Goal: Task Accomplishment & Management: Complete application form

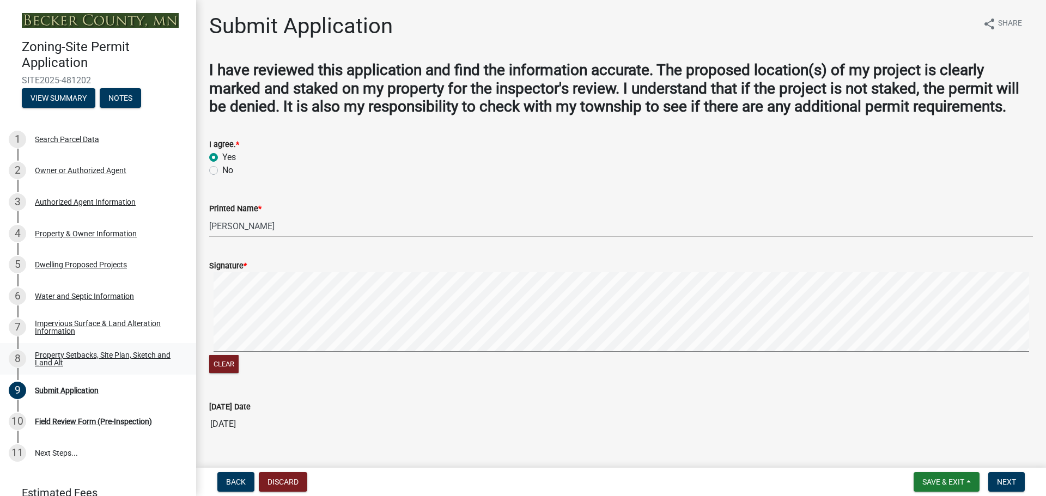
click at [68, 360] on div "Property Setbacks, Site Plan, Sketch and Land Alt" at bounding box center [107, 358] width 144 height 15
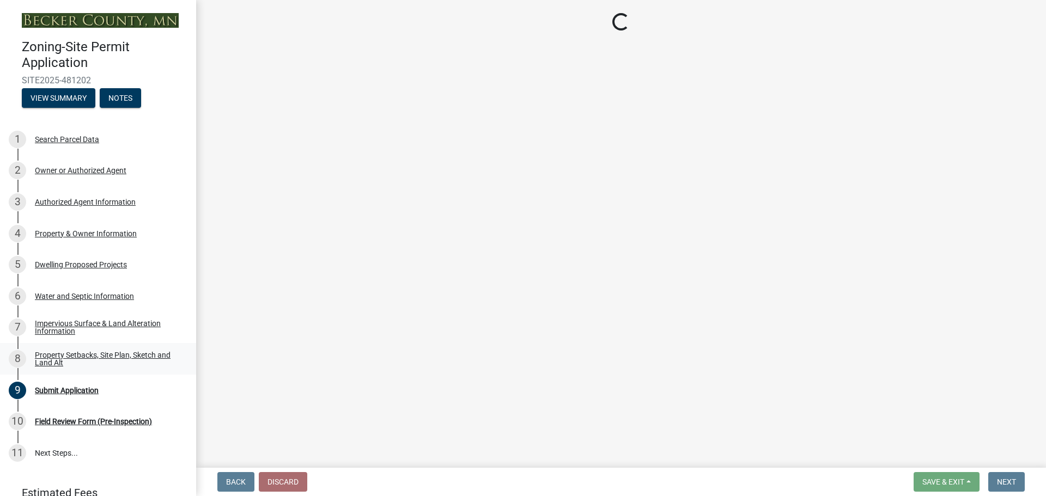
select select "bc359128-44fe-43a6-b559-d4174f4d38cf"
select select "23d9b77f-888b-4fb8-92b8-bb321afa0fee"
select select "fd58f24c-a096-4195-863e-b494ea1fd324"
select select "e8ab2dc3-aa3f-46f3-9b4a-37eb25ad84af"
select select "b98836ba-4715-455d-97ab-be9a9df498a8"
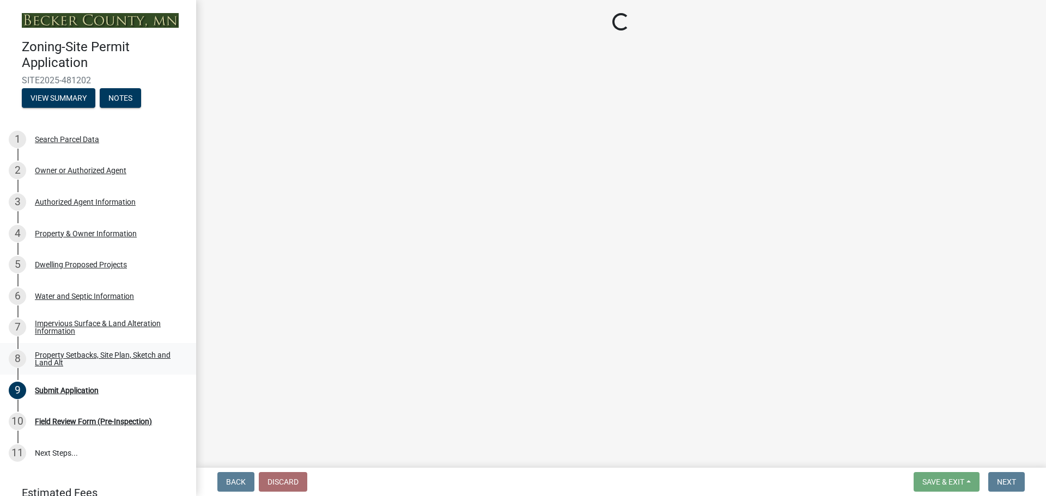
select select "c8b8ea71-7088-4e87-a493-7bc88cc2835b"
select select "ff457040-d2bf-49fa-a716-aef4a9c76f60"
select select "19d13e65-c93d-443e-910a-7a17299544cc"
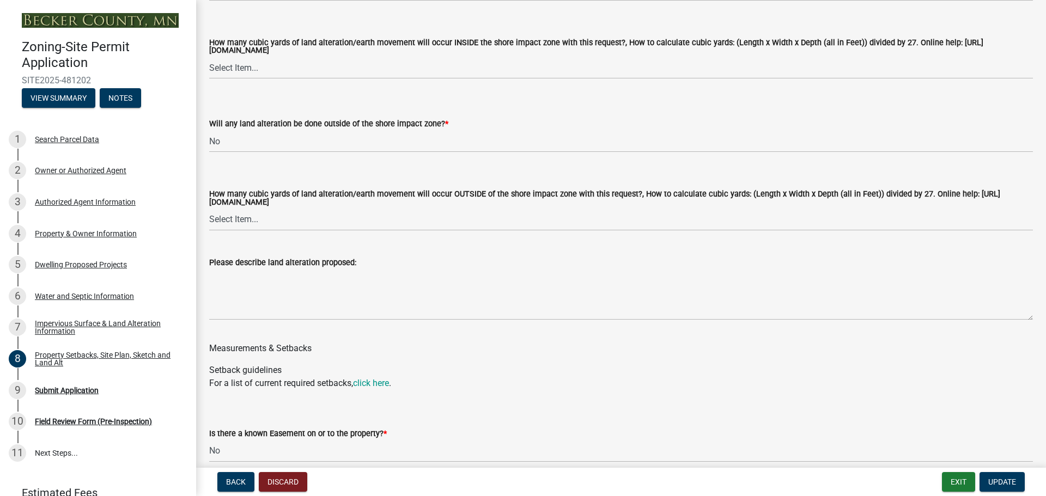
scroll to position [1634, 0]
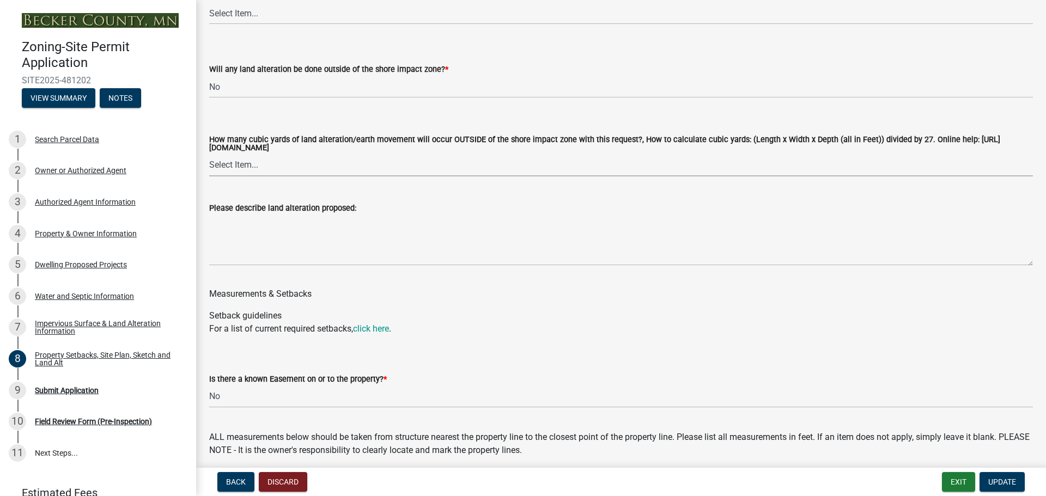
click at [298, 176] on select "Select Item... None 10 Cubic Yards or less 11-50 Cubic Yards Over 50 Cubic Yards" at bounding box center [620, 165] width 823 height 22
click at [276, 176] on select "Select Item... None 10 Cubic Yards or less 11-50 Cubic Yards Over 50 Cubic Yards" at bounding box center [620, 165] width 823 height 22
click at [209, 169] on select "Select Item... None 10 Cubic Yards or less 11-50 Cubic Yards Over 50 Cubic Yards" at bounding box center [620, 165] width 823 height 22
select select "e019de12-4845-45f2-ad10-5fb76eee0e55"
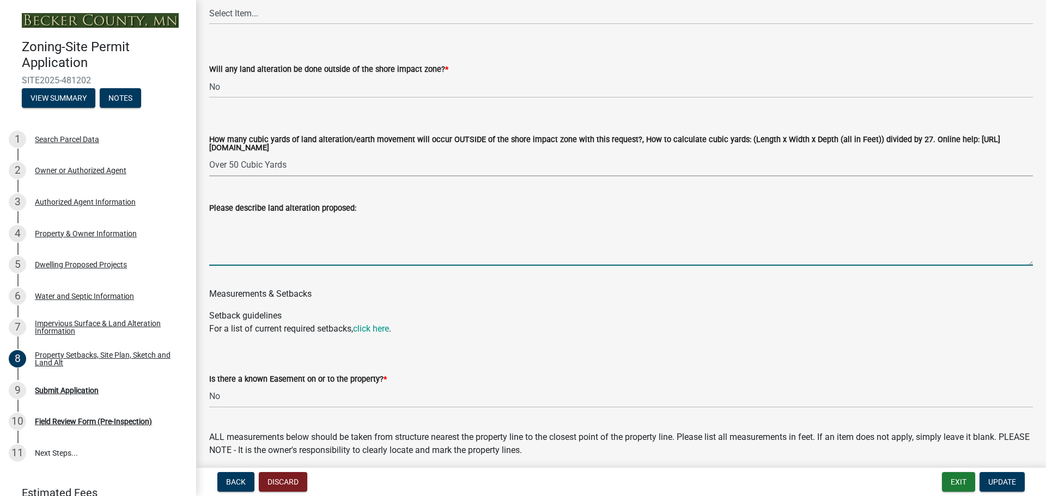
click at [262, 248] on textarea "Please describe land alteration proposed:" at bounding box center [620, 240] width 823 height 51
click at [221, 240] on textarea "Exavate footings for a 44x46 slab that will be 18 inch deep." at bounding box center [620, 240] width 823 height 51
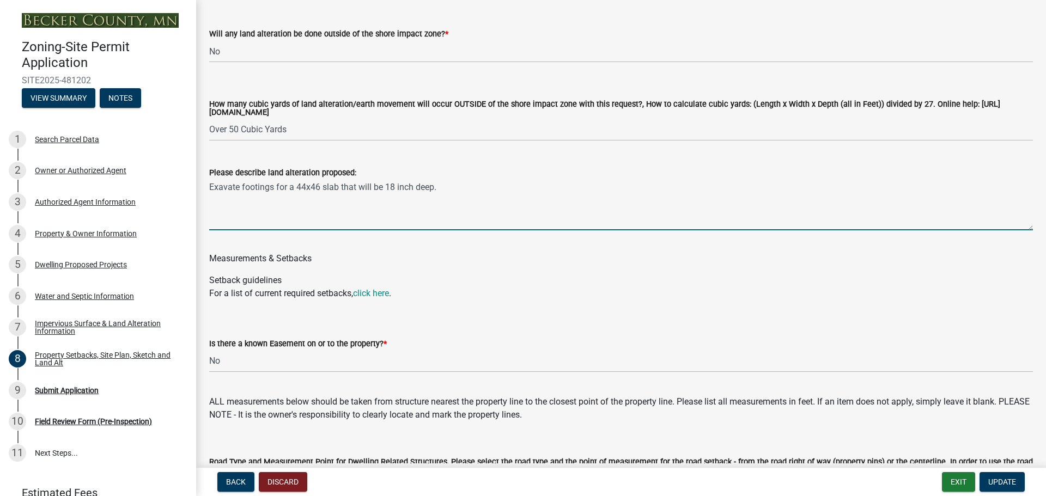
scroll to position [1688, 0]
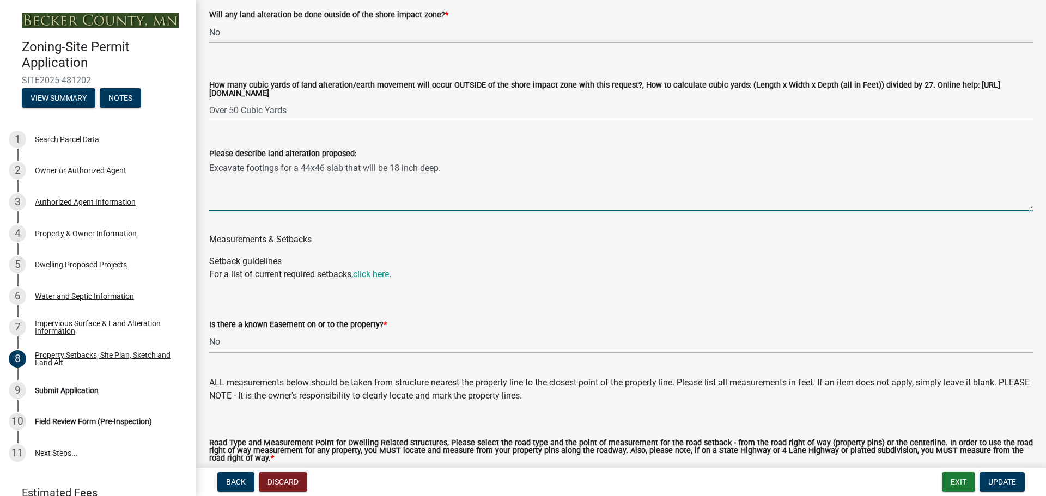
click at [458, 180] on textarea "Excavate footings for a 44x46 slab that will be 18 inch deep." at bounding box center [620, 185] width 823 height 51
click at [388, 183] on textarea "Excavate footings for a 44x46 slab that will be 18 inch deep. Roughly 112 Cubic…" at bounding box center [620, 185] width 823 height 51
click at [551, 185] on textarea "Excavate footings for a 44x46 slab that will be 18 inch deep. Roughly 112 Cubic…" at bounding box center [620, 185] width 823 height 51
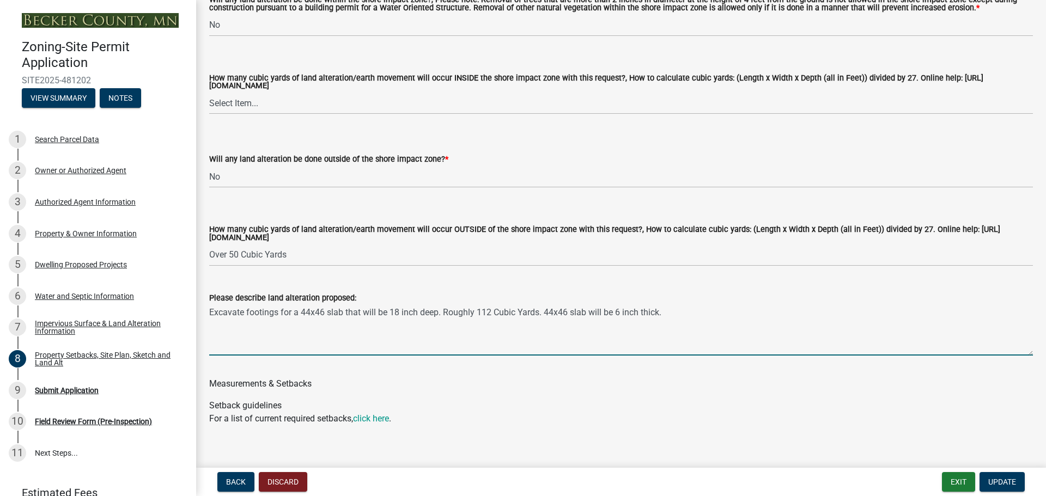
scroll to position [1525, 0]
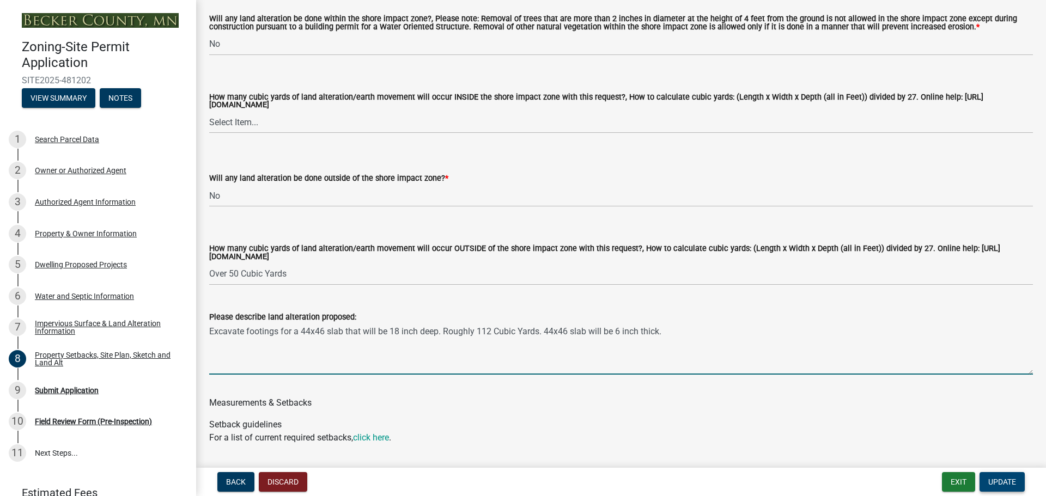
type textarea "Excavate footings for a 44x46 slab that will be 18 inch deep. Roughly 112 Cubic…"
click at [996, 482] on span "Update" at bounding box center [1002, 482] width 28 height 9
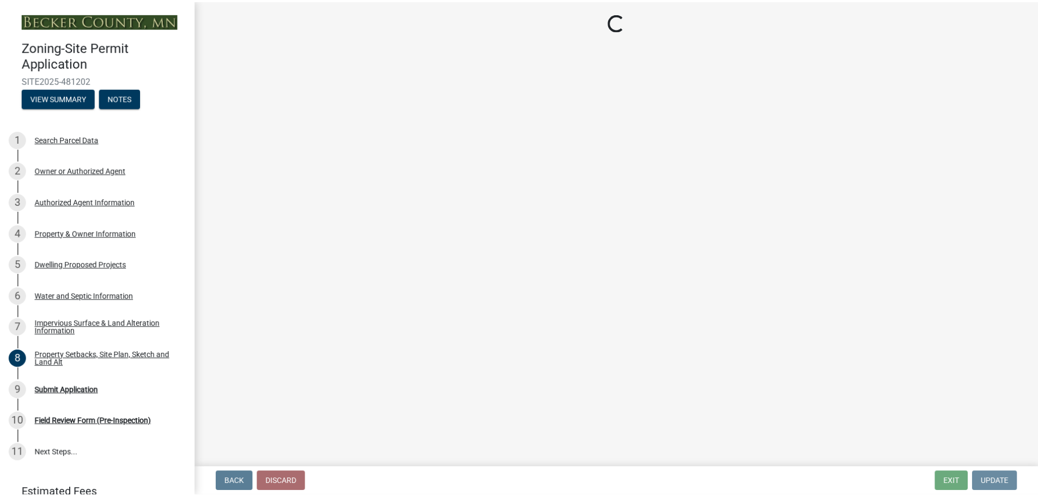
scroll to position [0, 0]
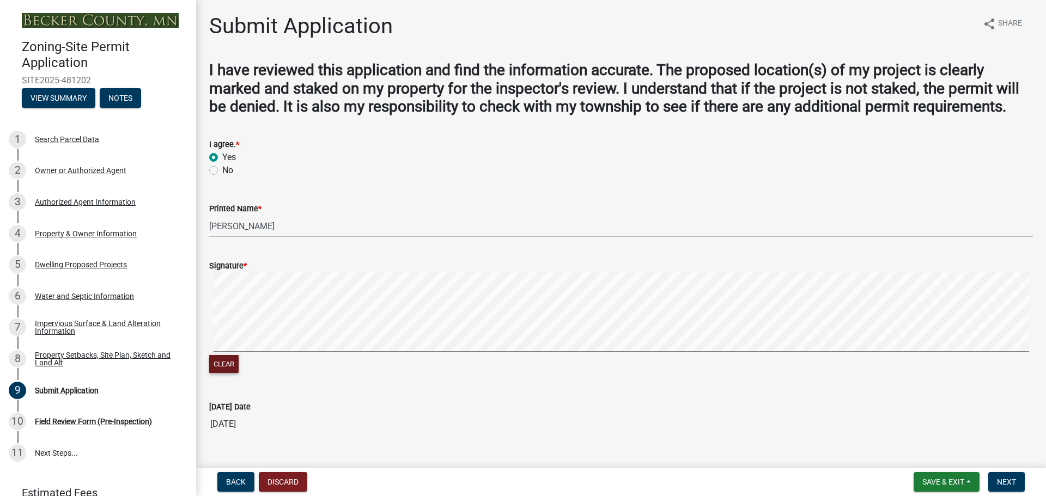
click at [213, 365] on button "Clear" at bounding box center [223, 364] width 29 height 18
click at [222, 367] on button "Clear" at bounding box center [223, 364] width 29 height 18
click at [223, 367] on button "Clear" at bounding box center [223, 364] width 29 height 18
click at [224, 359] on button "Clear" at bounding box center [223, 364] width 29 height 18
click at [215, 362] on button "Clear" at bounding box center [223, 364] width 29 height 18
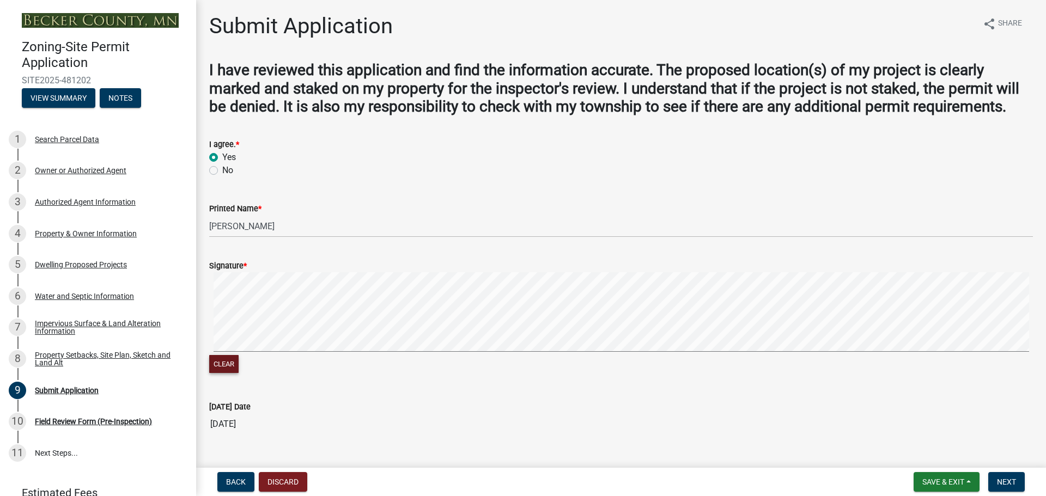
click at [226, 364] on button "Clear" at bounding box center [223, 364] width 29 height 18
click at [955, 481] on span "Save & Exit" at bounding box center [943, 482] width 42 height 9
click at [911, 423] on button "Save" at bounding box center [935, 427] width 87 height 26
click at [1005, 484] on span "Next" at bounding box center [1006, 482] width 19 height 9
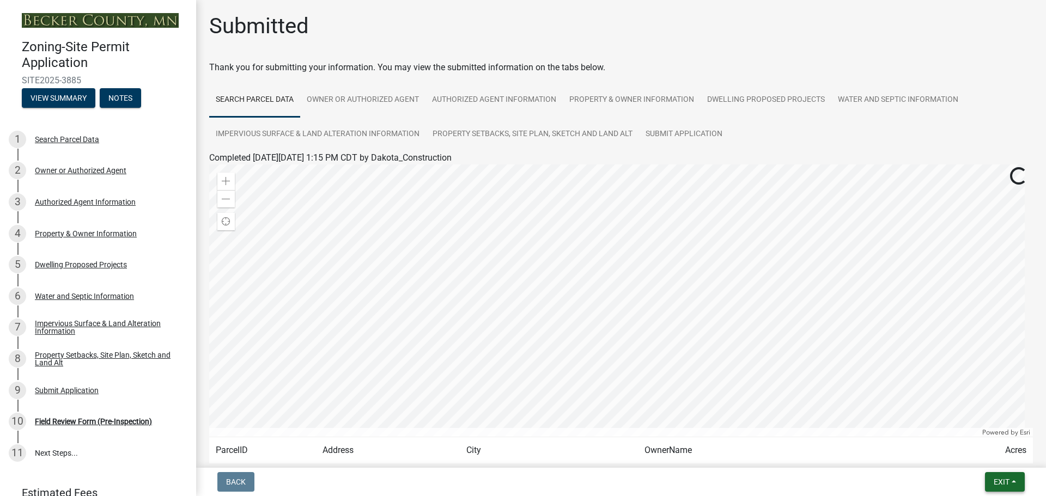
click at [1002, 481] on span "Exit" at bounding box center [1001, 482] width 16 height 9
click at [975, 455] on button "Save & Exit" at bounding box center [980, 454] width 87 height 26
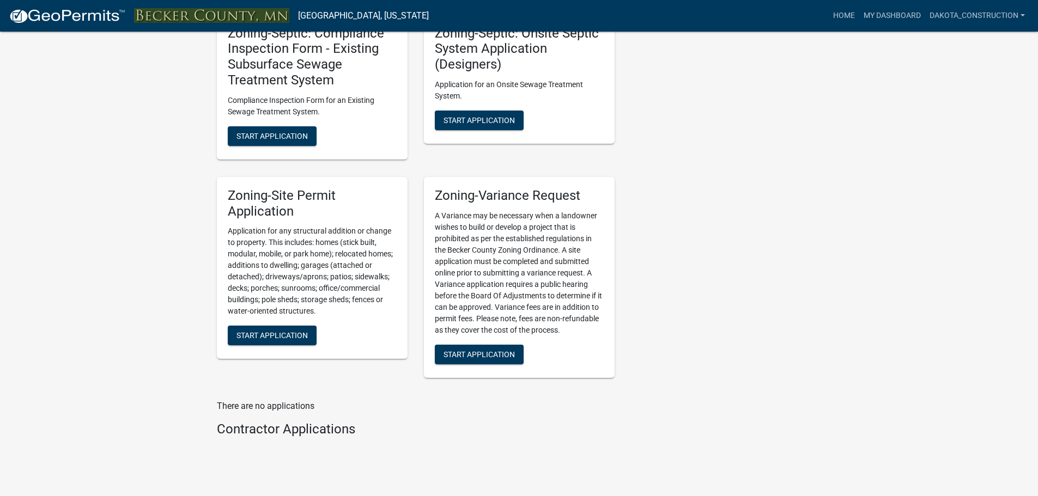
scroll to position [1089, 0]
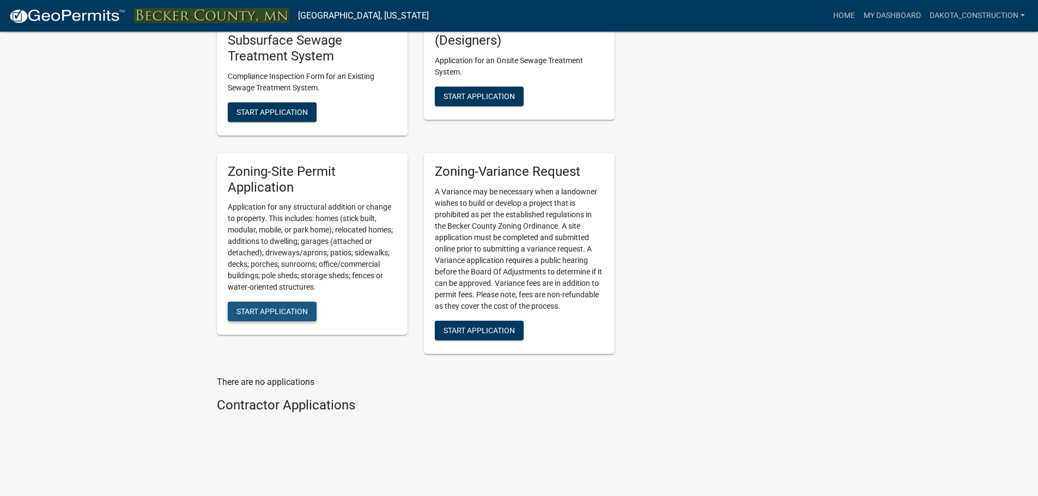
click at [277, 314] on span "Start Application" at bounding box center [271, 311] width 71 height 9
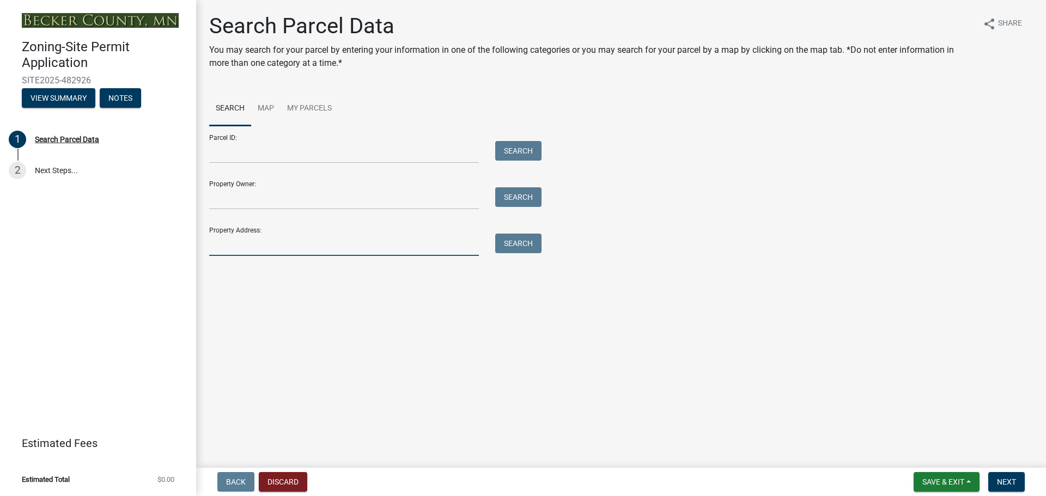
click at [248, 250] on input "Property Address:" at bounding box center [344, 245] width 270 height 22
click at [518, 245] on button "Search" at bounding box center [518, 244] width 46 height 20
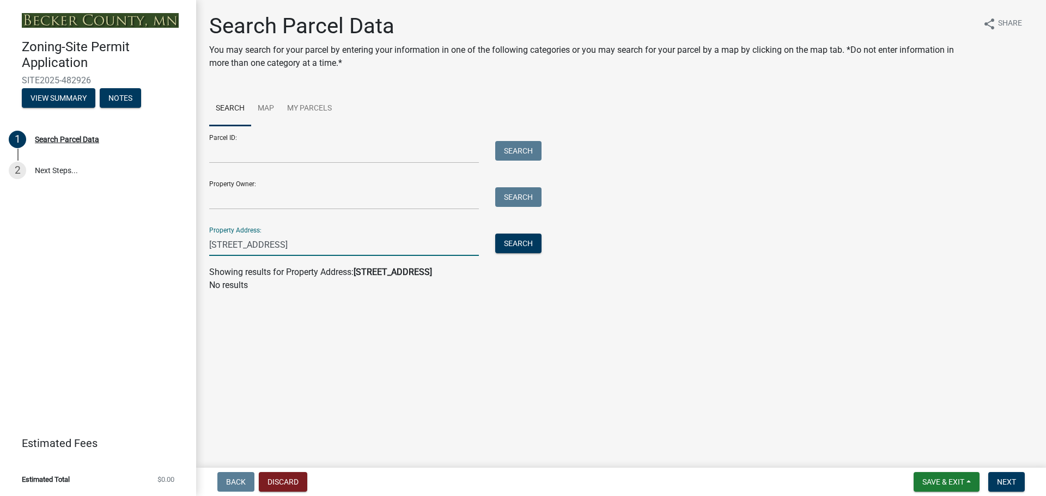
drag, startPoint x: 333, startPoint y: 243, endPoint x: 257, endPoint y: 249, distance: 77.1
click at [257, 249] on input "22355 west beauty bay road" at bounding box center [344, 245] width 270 height 22
click at [524, 244] on button "Search" at bounding box center [518, 244] width 46 height 20
click at [396, 252] on input "22355 west" at bounding box center [344, 245] width 270 height 22
type input "22355"
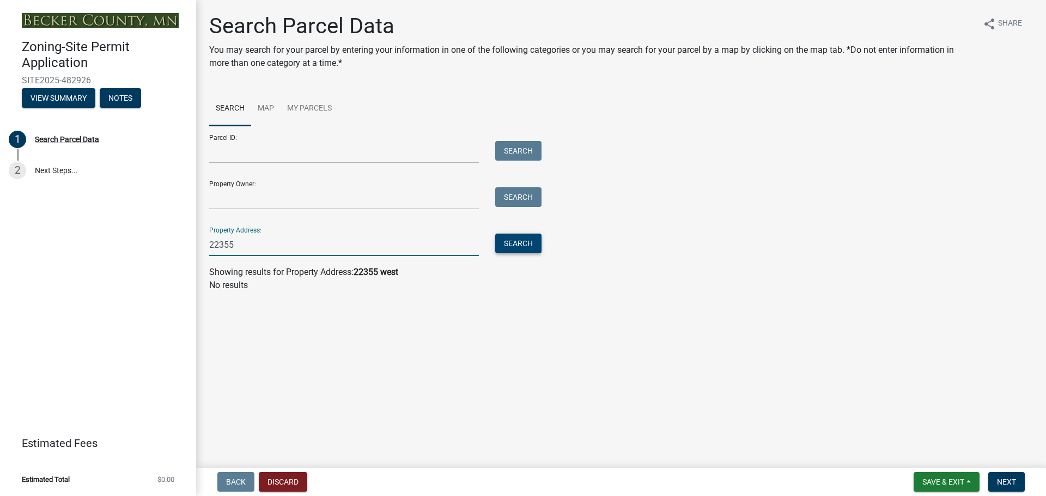
click at [517, 245] on button "Search" at bounding box center [518, 244] width 46 height 20
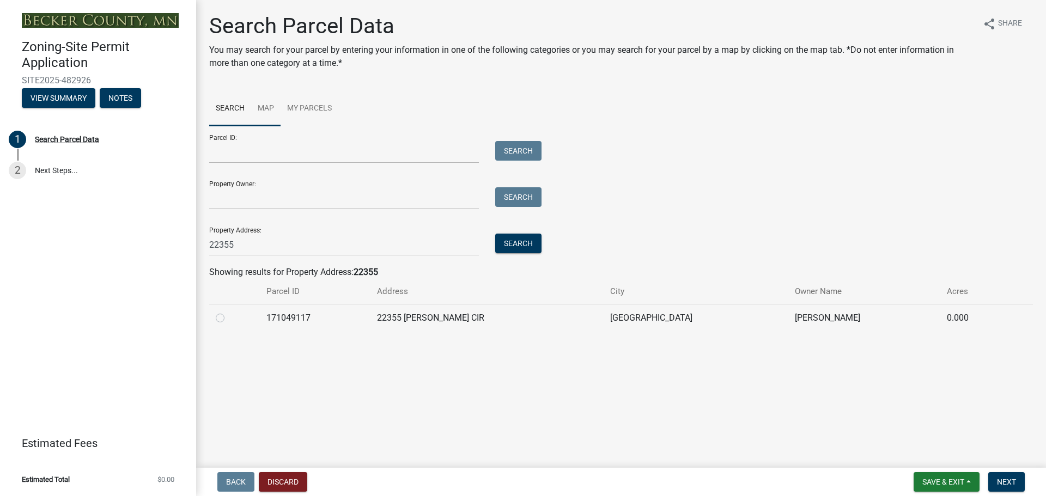
click at [266, 108] on link "Map" at bounding box center [265, 108] width 29 height 35
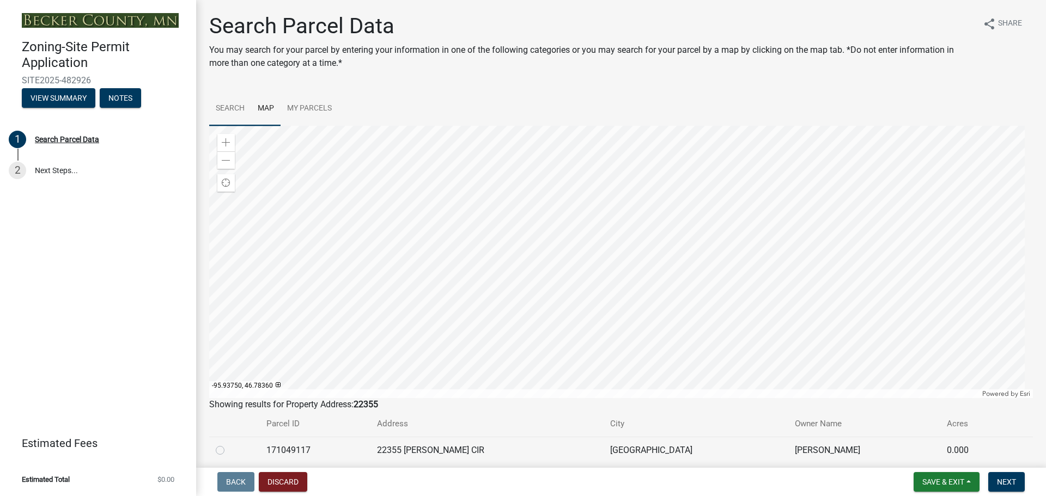
click at [221, 102] on link "Search" at bounding box center [230, 108] width 42 height 35
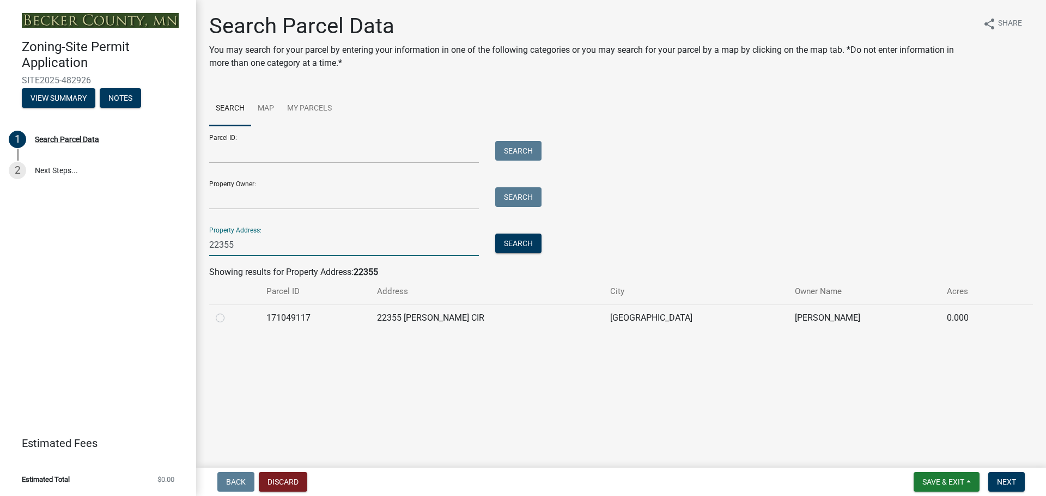
drag, startPoint x: 300, startPoint y: 243, endPoint x: 78, endPoint y: 231, distance: 222.0
click at [81, 232] on div "Zoning-Site Permit Application SITE2025-482926 View Summary Notes 1 Search Parc…" at bounding box center [523, 248] width 1046 height 496
click at [267, 108] on link "Map" at bounding box center [265, 108] width 29 height 35
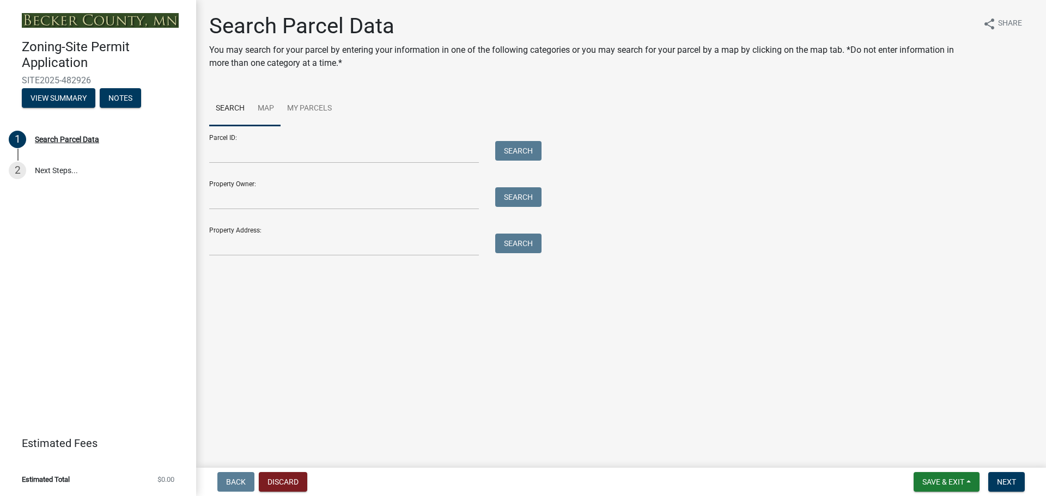
click at [271, 113] on link "Map" at bounding box center [265, 108] width 29 height 35
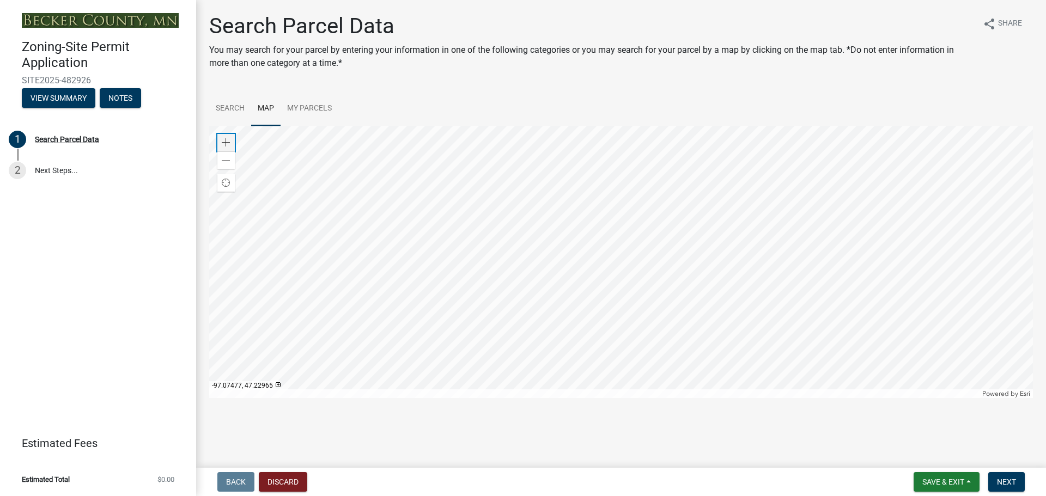
click at [223, 142] on span at bounding box center [226, 142] width 9 height 9
click at [585, 126] on div at bounding box center [620, 262] width 823 height 272
click at [773, 214] on div at bounding box center [620, 262] width 823 height 272
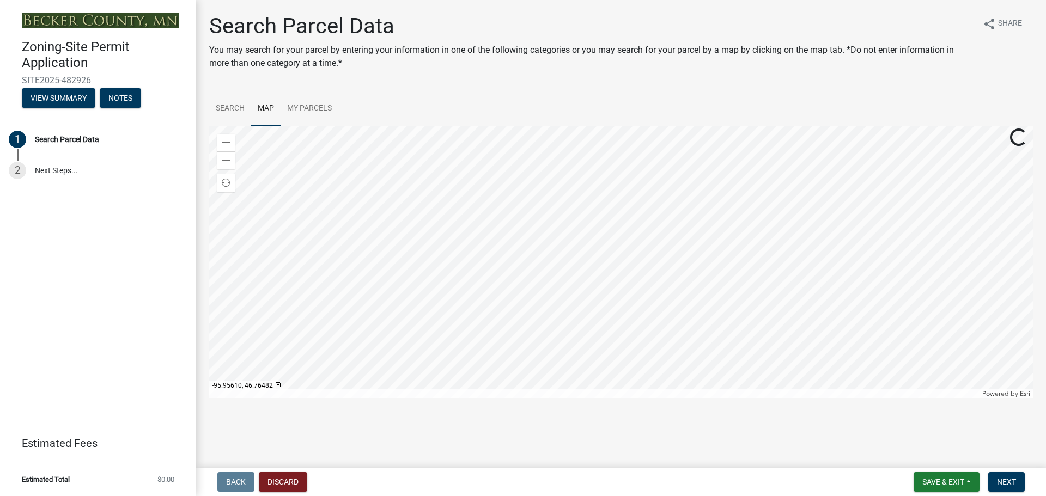
click at [617, 145] on div at bounding box center [620, 262] width 823 height 272
click at [782, 126] on div at bounding box center [620, 262] width 823 height 272
click at [487, 197] on div at bounding box center [620, 262] width 823 height 272
click at [222, 143] on span at bounding box center [226, 142] width 9 height 9
click at [618, 306] on div at bounding box center [620, 262] width 823 height 272
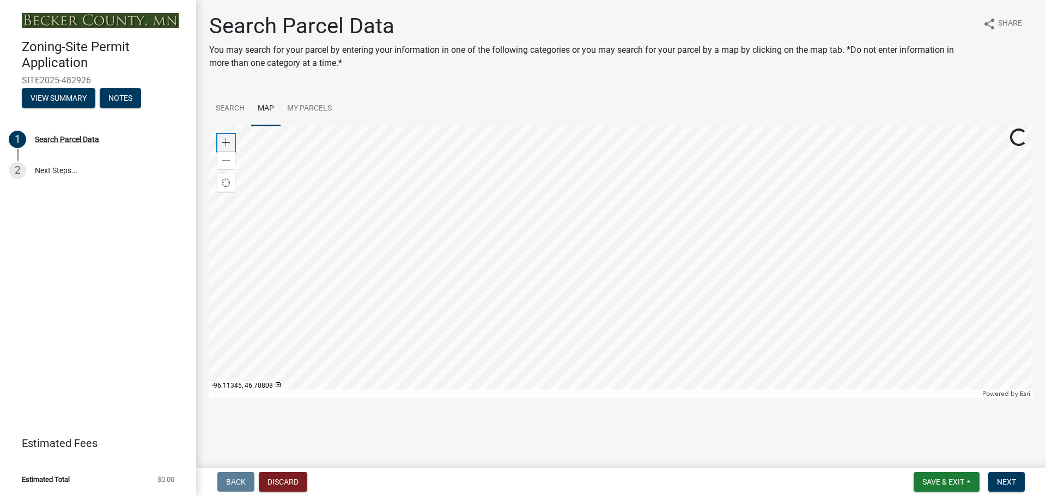
click at [226, 141] on span at bounding box center [226, 142] width 9 height 9
click at [223, 144] on span at bounding box center [226, 142] width 9 height 9
click at [717, 170] on div at bounding box center [620, 262] width 823 height 272
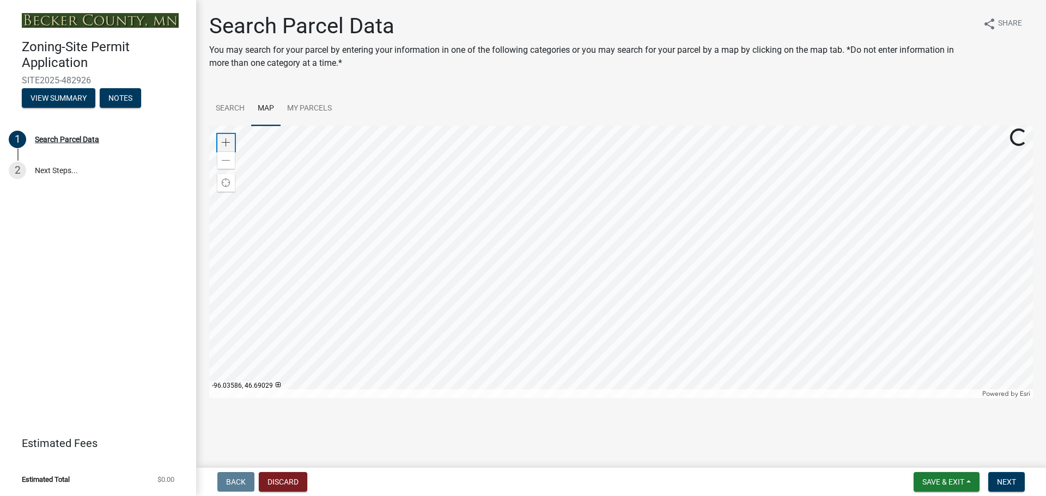
click at [222, 143] on span at bounding box center [226, 142] width 9 height 9
click at [548, 276] on div at bounding box center [620, 262] width 823 height 272
click at [658, 250] on div at bounding box center [620, 262] width 823 height 272
click at [660, 280] on div at bounding box center [620, 262] width 823 height 272
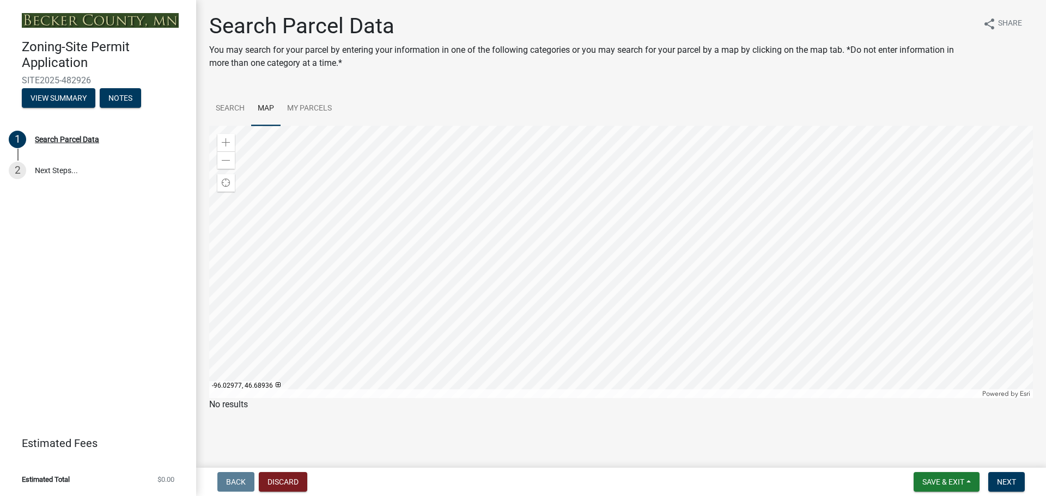
click at [654, 316] on div at bounding box center [620, 262] width 823 height 272
click at [655, 347] on div at bounding box center [620, 262] width 823 height 272
click at [663, 246] on div at bounding box center [620, 262] width 823 height 272
click at [712, 245] on div at bounding box center [620, 262] width 823 height 272
click at [652, 245] on div at bounding box center [620, 262] width 823 height 272
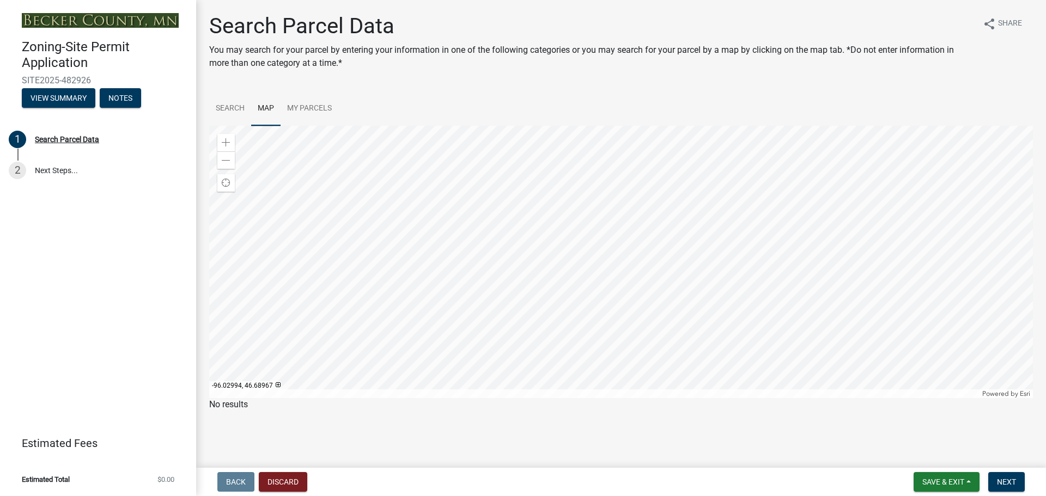
click at [630, 249] on div at bounding box center [620, 262] width 823 height 272
click at [674, 247] on div at bounding box center [620, 262] width 823 height 272
click at [226, 185] on span "Find my location" at bounding box center [226, 183] width 9 height 9
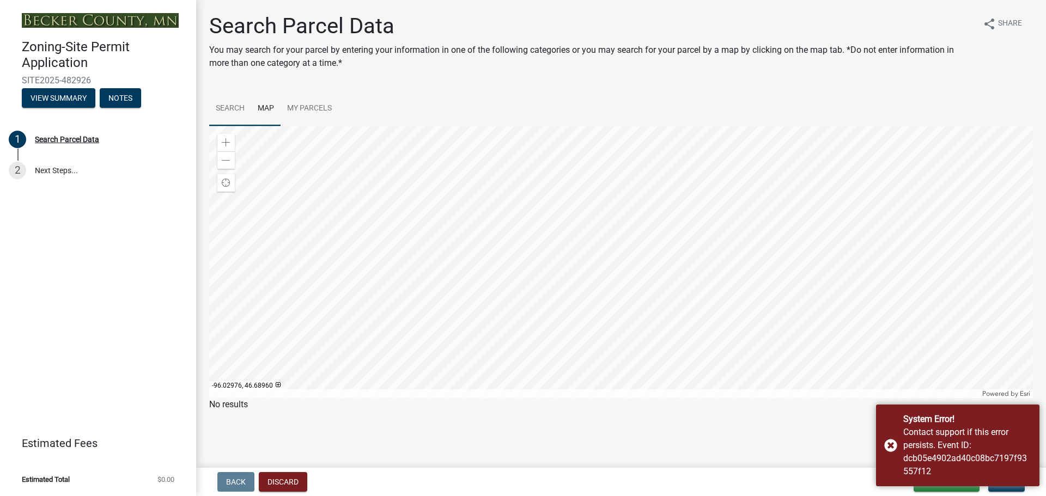
click at [655, 263] on div at bounding box center [620, 262] width 823 height 272
click at [655, 273] on div at bounding box center [620, 262] width 823 height 272
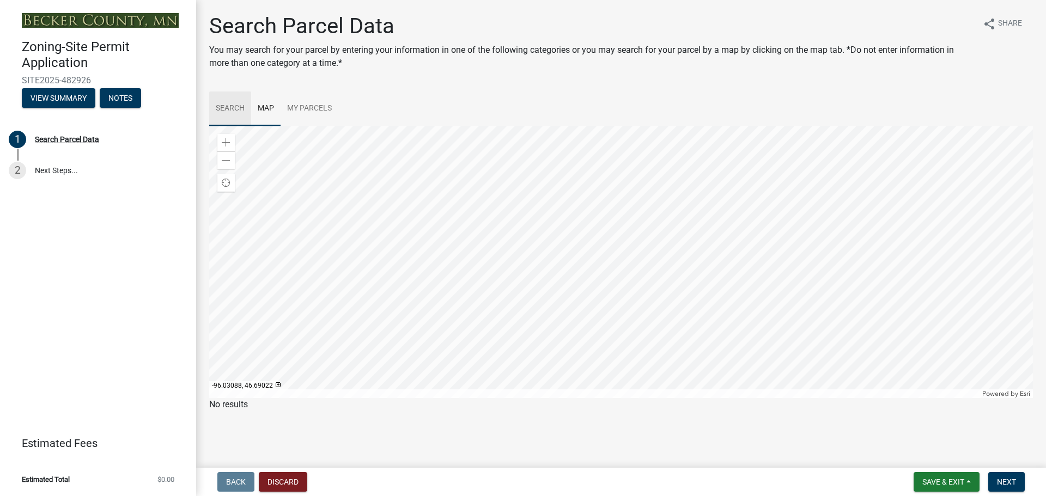
click at [237, 97] on link "Search" at bounding box center [230, 108] width 42 height 35
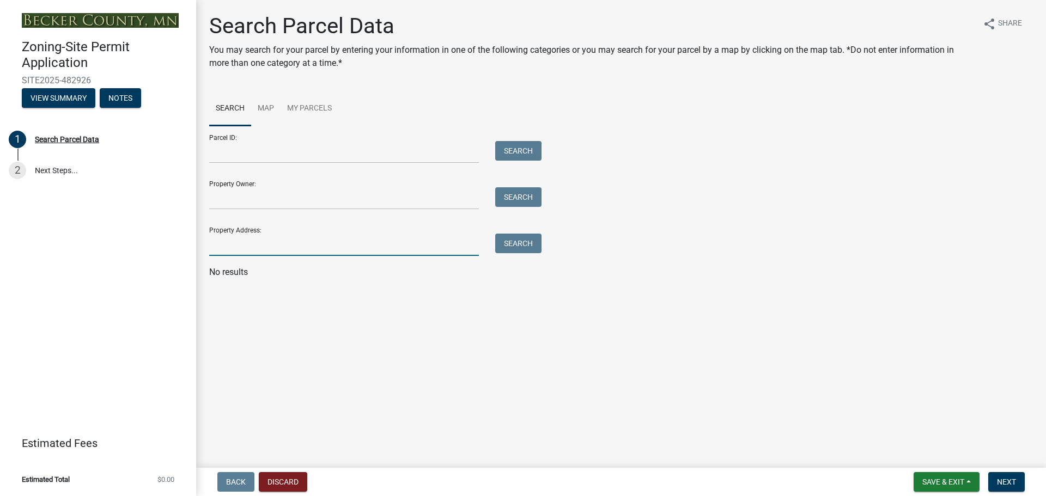
click at [296, 247] on input "Property Address:" at bounding box center [344, 245] width 270 height 22
click at [516, 241] on button "Search" at bounding box center [518, 244] width 46 height 20
click at [335, 250] on input "22355 w" at bounding box center [344, 245] width 270 height 22
type input "22355 w beauty bay"
click at [518, 246] on button "Search" at bounding box center [518, 244] width 46 height 20
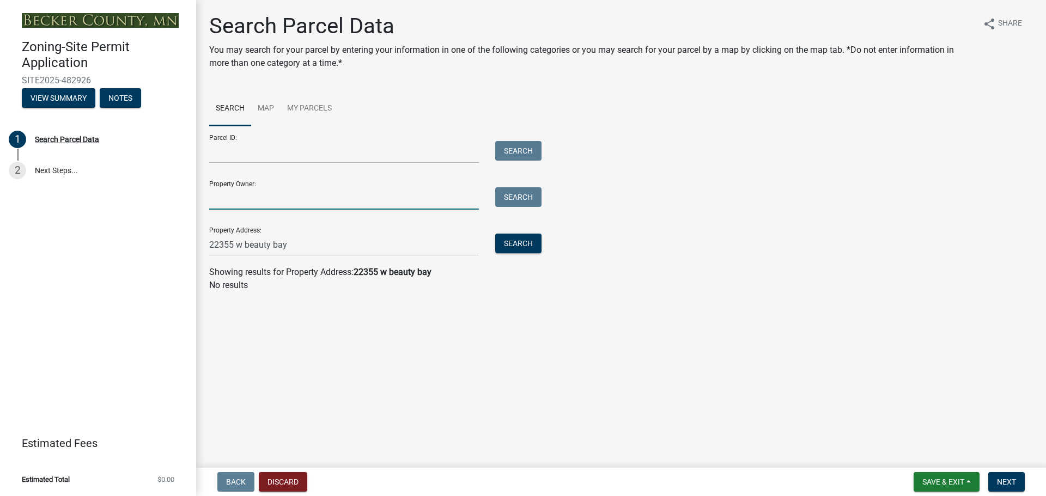
click at [407, 202] on input "Property Owner:" at bounding box center [344, 198] width 270 height 22
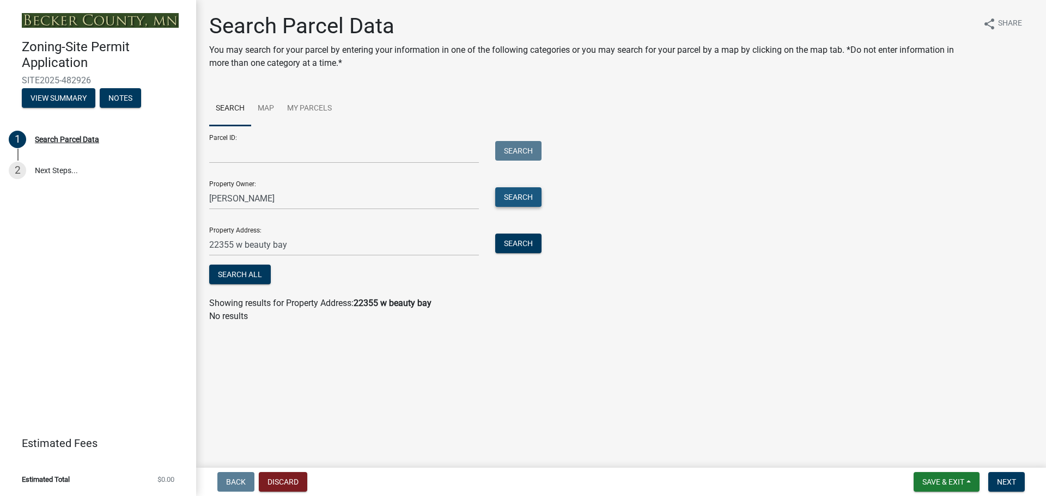
click at [532, 197] on button "Search" at bounding box center [518, 197] width 46 height 20
drag, startPoint x: 231, startPoint y: 203, endPoint x: 187, endPoint y: 198, distance: 44.4
click at [237, 197] on input "piatt" at bounding box center [344, 198] width 270 height 22
drag, startPoint x: 237, startPoint y: 198, endPoint x: 169, endPoint y: 186, distance: 69.2
click at [169, 186] on div "Zoning-Site Permit Application SITE2025-482926 View Summary Notes 1 Search Parc…" at bounding box center [523, 248] width 1046 height 496
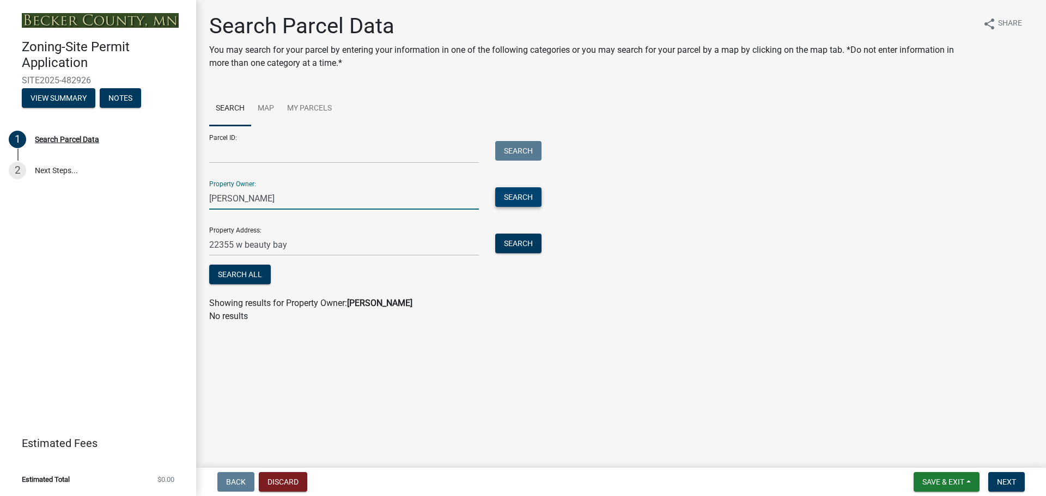
type input "Piatt"
click at [513, 198] on button "Search" at bounding box center [518, 197] width 46 height 20
drag, startPoint x: 340, startPoint y: 254, endPoint x: 91, endPoint y: 221, distance: 251.7
click at [101, 224] on div "Zoning-Site Permit Application SITE2025-482926 View Summary Notes 1 Search Parc…" at bounding box center [523, 248] width 1046 height 496
type input "="
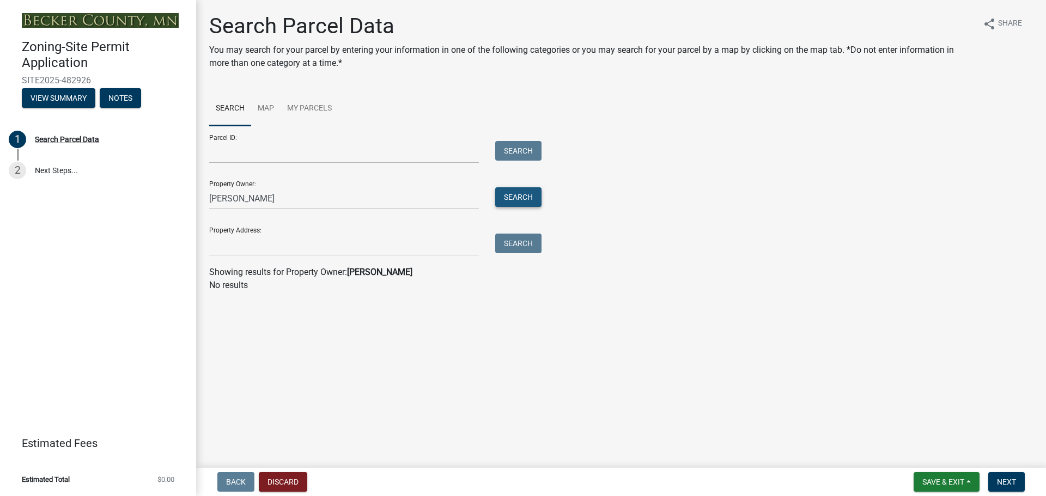
click at [522, 199] on button "Search" at bounding box center [518, 197] width 46 height 20
drag, startPoint x: 335, startPoint y: 203, endPoint x: 8, endPoint y: 171, distance: 328.9
click at [8, 171] on div "Zoning-Site Permit Application SITE2025-482926 View Summary Notes 1 Search Parc…" at bounding box center [523, 248] width 1046 height 496
click at [340, 370] on main "Search Parcel Data You may search for your parcel by entering your information …" at bounding box center [621, 231] width 850 height 463
click at [300, 101] on link "My Parcels" at bounding box center [309, 108] width 58 height 35
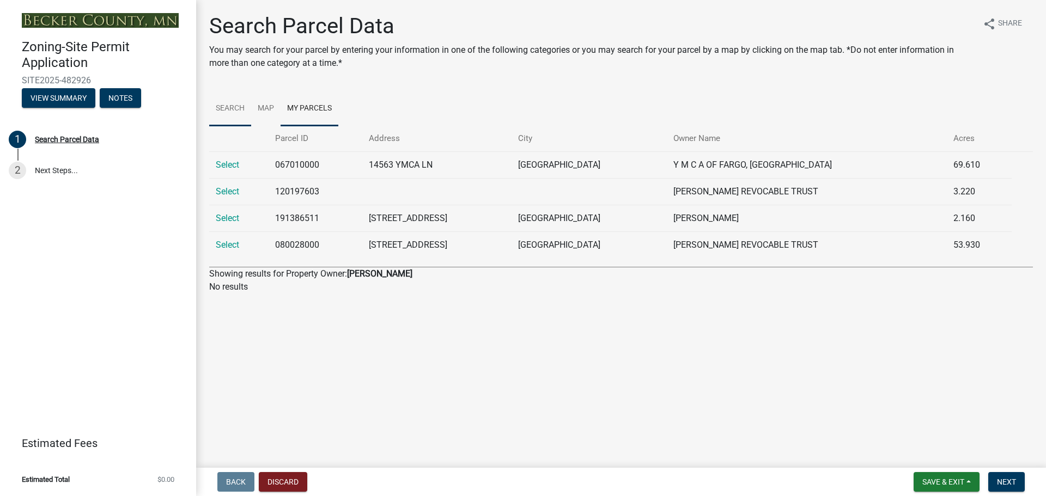
click at [237, 106] on link "Search" at bounding box center [230, 108] width 42 height 35
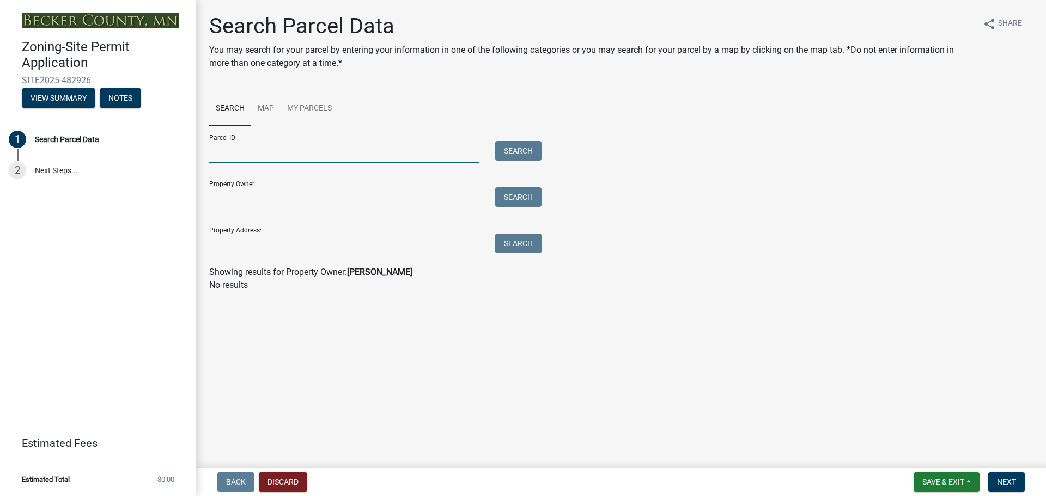
click at [231, 154] on input "Parcel ID:" at bounding box center [344, 152] width 270 height 22
click at [518, 147] on button "Search" at bounding box center [518, 151] width 46 height 20
click at [404, 151] on input "17000070081004" at bounding box center [344, 152] width 270 height 22
type input "1"
type input "17000990425000"
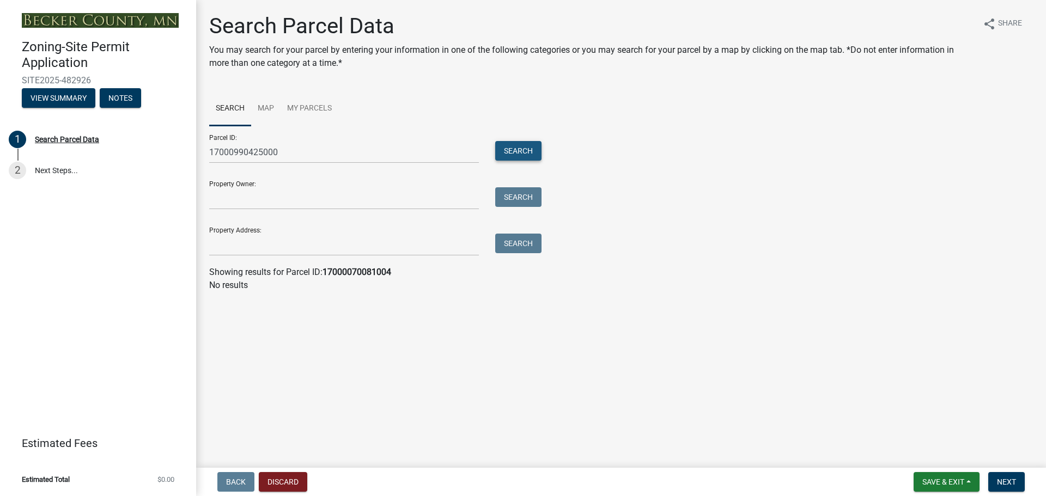
click at [514, 149] on button "Search" at bounding box center [518, 151] width 46 height 20
